Goal: Navigation & Orientation: Find specific page/section

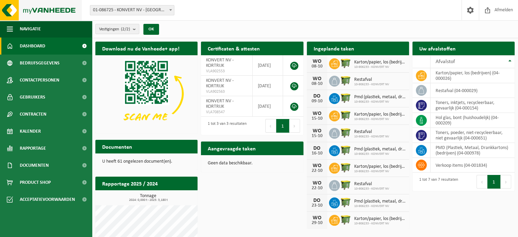
click at [24, 7] on img at bounding box center [41, 10] width 82 height 20
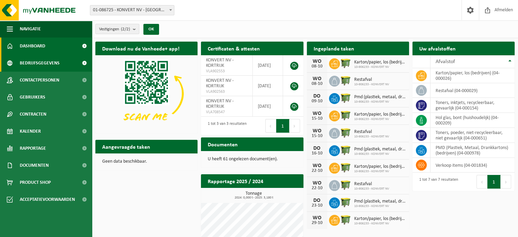
click at [43, 65] on span "Bedrijfsgegevens" at bounding box center [40, 62] width 40 height 17
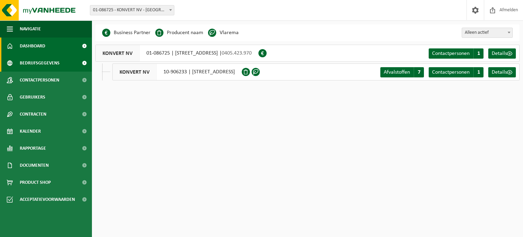
click at [45, 51] on span "Dashboard" at bounding box center [33, 45] width 26 height 17
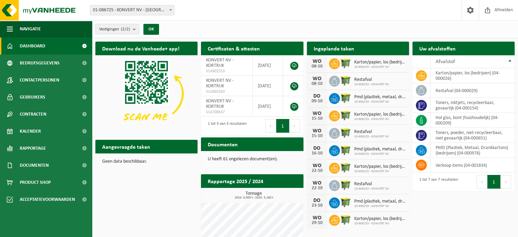
click at [139, 94] on img at bounding box center [146, 93] width 102 height 77
click at [48, 48] on link "Dashboard" at bounding box center [46, 45] width 92 height 17
